Goal: Task Accomplishment & Management: Use online tool/utility

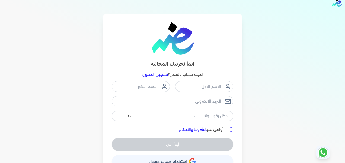
scroll to position [22, 0]
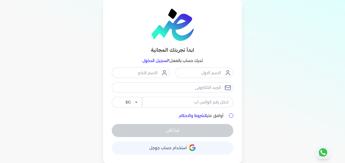
click at [191, 149] on icon "button" at bounding box center [192, 148] width 7 height 7
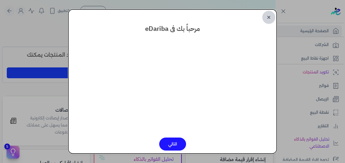
click at [267, 18] on link "✕" at bounding box center [268, 17] width 13 height 13
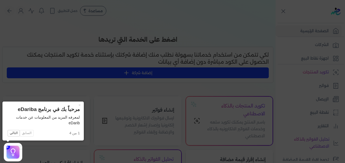
click at [93, 43] on icon at bounding box center [172, 81] width 345 height 163
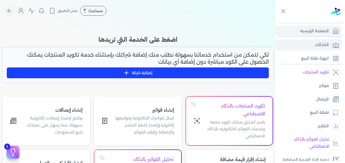
click at [321, 44] on p "الشركات" at bounding box center [322, 45] width 14 height 7
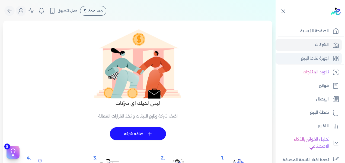
click at [321, 60] on p "اجهزة نقاط البيع" at bounding box center [315, 58] width 28 height 7
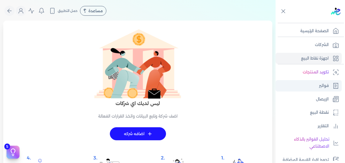
click at [325, 85] on p "فواتير" at bounding box center [324, 86] width 10 height 7
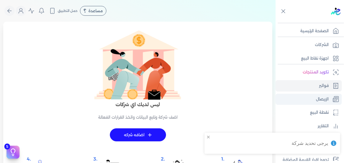
click at [330, 101] on link "الإيصال" at bounding box center [309, 99] width 66 height 11
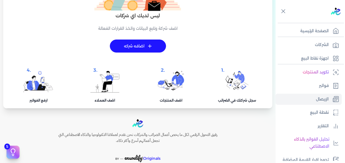
scroll to position [54, 0]
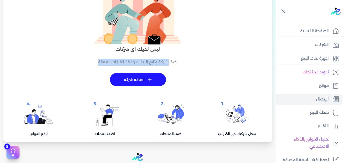
drag, startPoint x: 170, startPoint y: 61, endPoint x: 97, endPoint y: 60, distance: 72.2
click at [97, 60] on p "اضف شركة وتابع البيانات واتخذ القرارات الفعالة" at bounding box center [138, 62] width 118 height 7
click at [321, 90] on link "فواتير" at bounding box center [309, 85] width 66 height 11
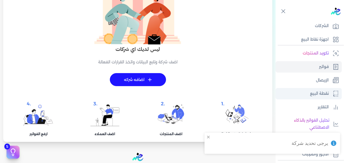
scroll to position [27, 0]
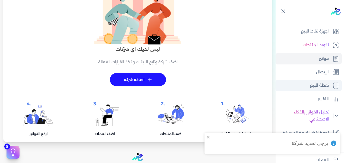
click at [315, 88] on p "نقطة البيع" at bounding box center [319, 85] width 19 height 7
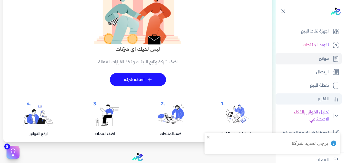
select select
select select "EGP"
select select "EGS"
select select "B"
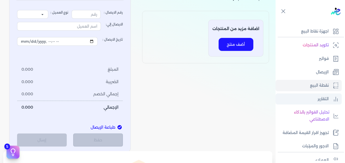
type input "1"
select select "P"
type input "عميل نقدي"
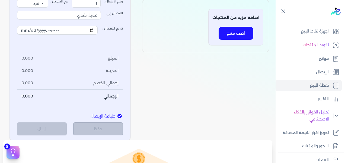
scroll to position [54, 0]
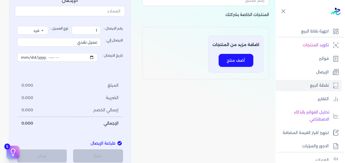
click at [240, 62] on button "أضف منتج" at bounding box center [236, 60] width 35 height 13
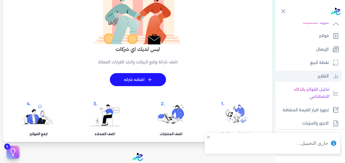
scroll to position [54, 0]
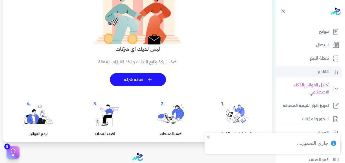
click at [325, 69] on p "التقارير" at bounding box center [323, 72] width 11 height 7
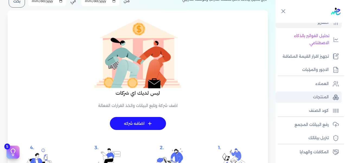
scroll to position [109, 0]
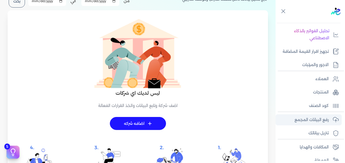
click at [319, 121] on p "رفع البيانات المجمع" at bounding box center [312, 120] width 34 height 7
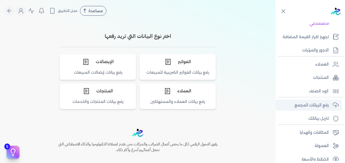
scroll to position [129, 0]
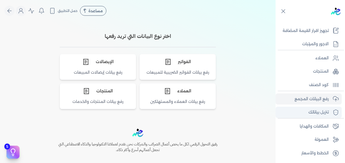
click at [314, 114] on p "تنزيل بياناتك" at bounding box center [319, 112] width 20 height 7
